Goal: Information Seeking & Learning: Check status

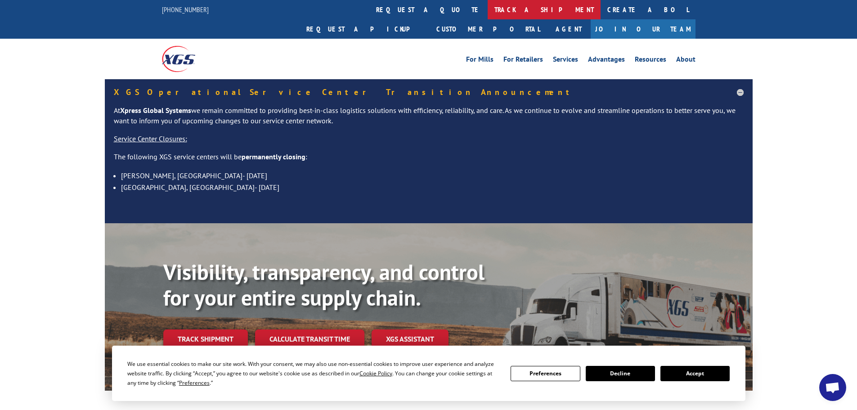
click at [488, 12] on link "track a shipment" at bounding box center [544, 9] width 113 height 19
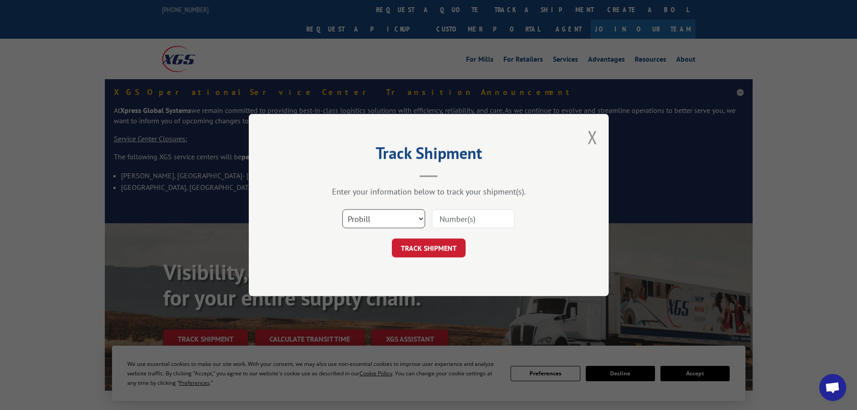
click at [349, 214] on select "Select category... Probill BOL PO" at bounding box center [383, 218] width 83 height 19
select select "po"
click at [342, 209] on select "Select category... Probill BOL PO" at bounding box center [383, 218] width 83 height 19
click at [439, 217] on input at bounding box center [473, 218] width 83 height 19
paste input "01526284"
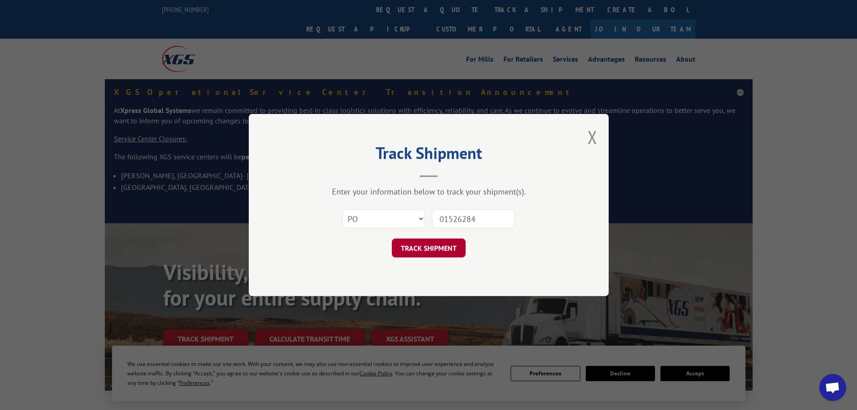
type input "01526284"
click at [443, 244] on button "TRACK SHIPMENT" at bounding box center [429, 247] width 74 height 19
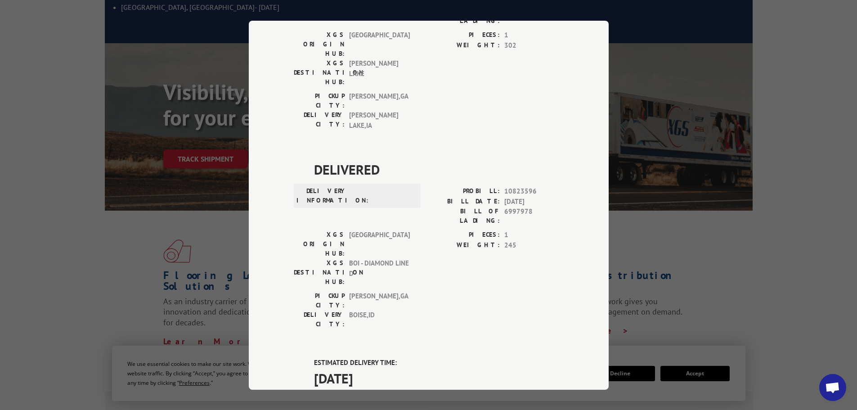
scroll to position [225, 0]
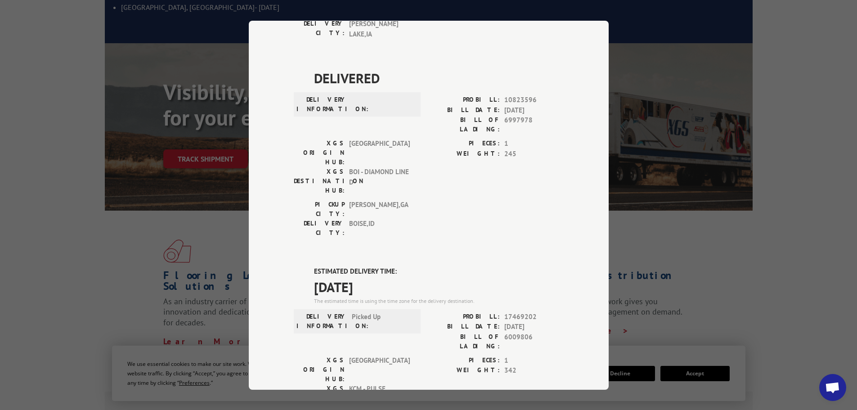
click at [712, 216] on div "Track Shipment DELIVERED DELIVERY INFORMATION: PROBILL: 10228361 BILL DATE: [DA…" at bounding box center [428, 205] width 857 height 410
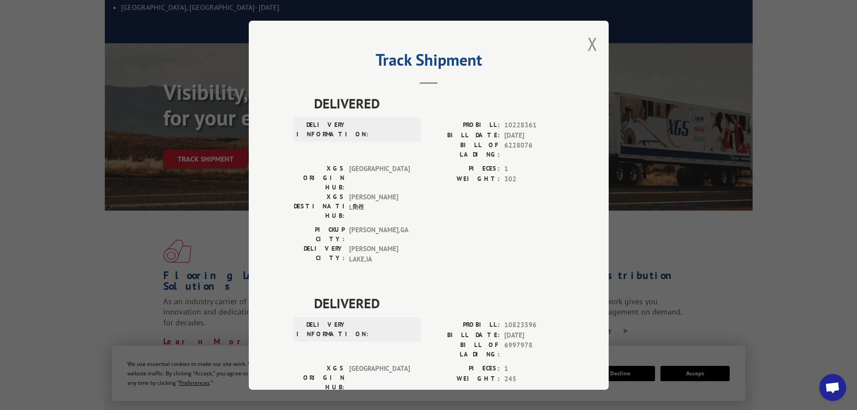
scroll to position [0, 0]
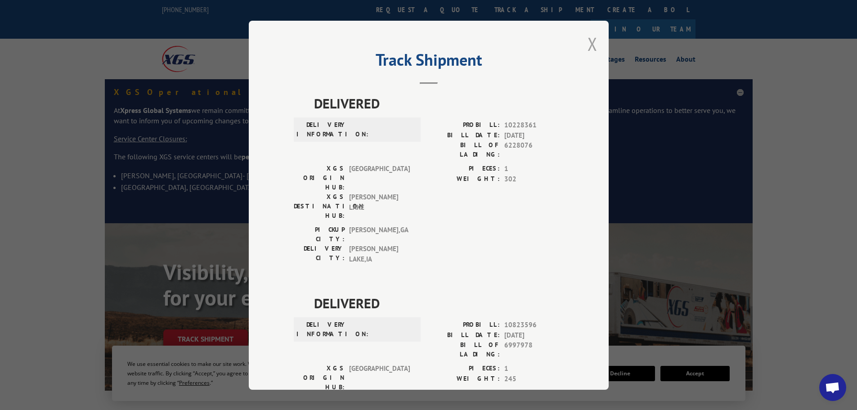
click at [589, 42] on button "Close modal" at bounding box center [592, 44] width 10 height 24
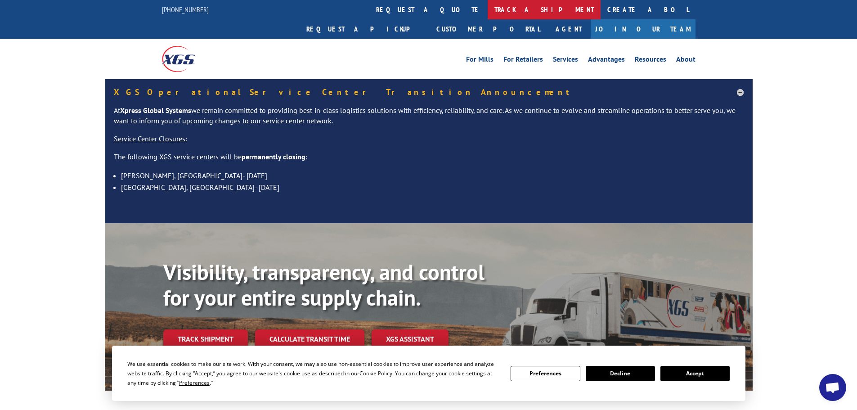
click at [488, 13] on link "track a shipment" at bounding box center [544, 9] width 113 height 19
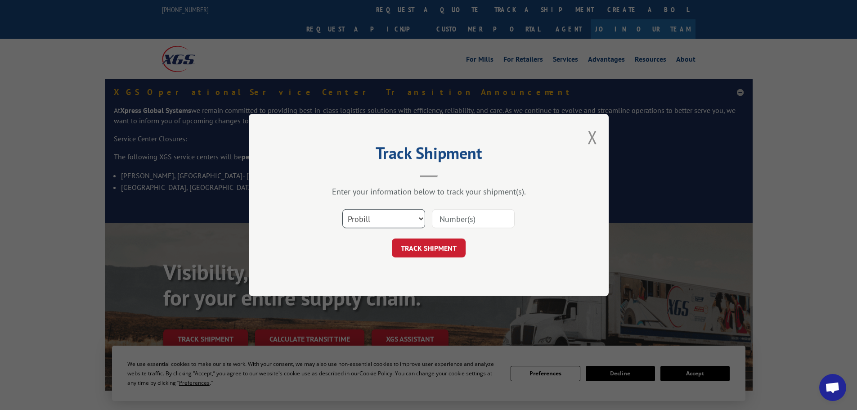
click at [366, 217] on select "Select category... Probill BOL PO" at bounding box center [383, 218] width 83 height 19
select select "po"
click at [342, 209] on select "Select category... Probill BOL PO" at bounding box center [383, 218] width 83 height 19
click at [442, 223] on input at bounding box center [473, 218] width 83 height 19
paste input "01526250"
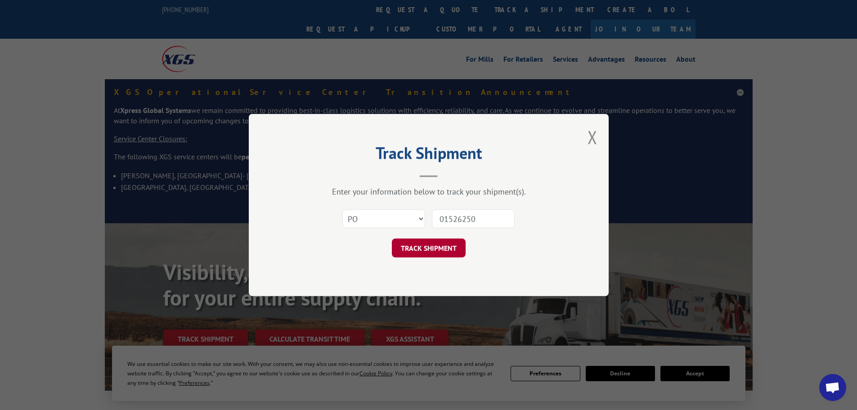
type input "01526250"
click at [427, 251] on button "TRACK SHIPMENT" at bounding box center [429, 247] width 74 height 19
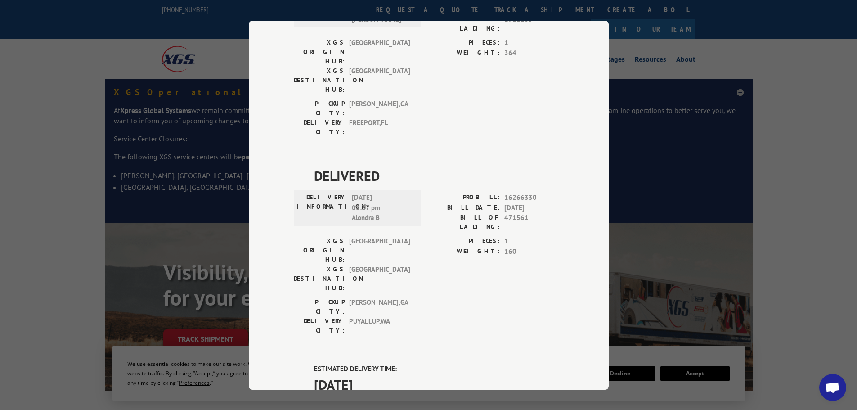
scroll to position [135, 0]
